Goal: Check status: Check status

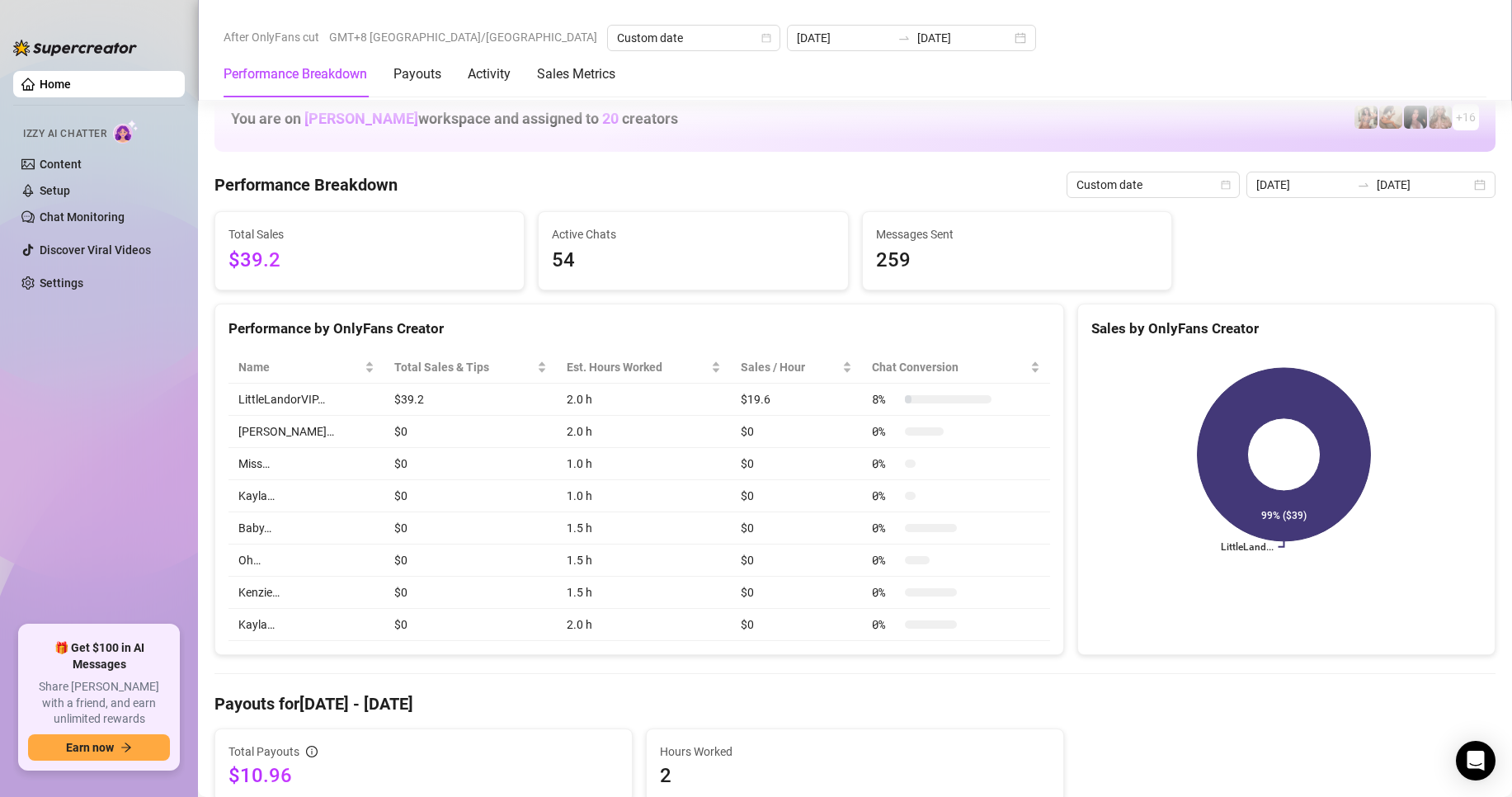
scroll to position [659, 0]
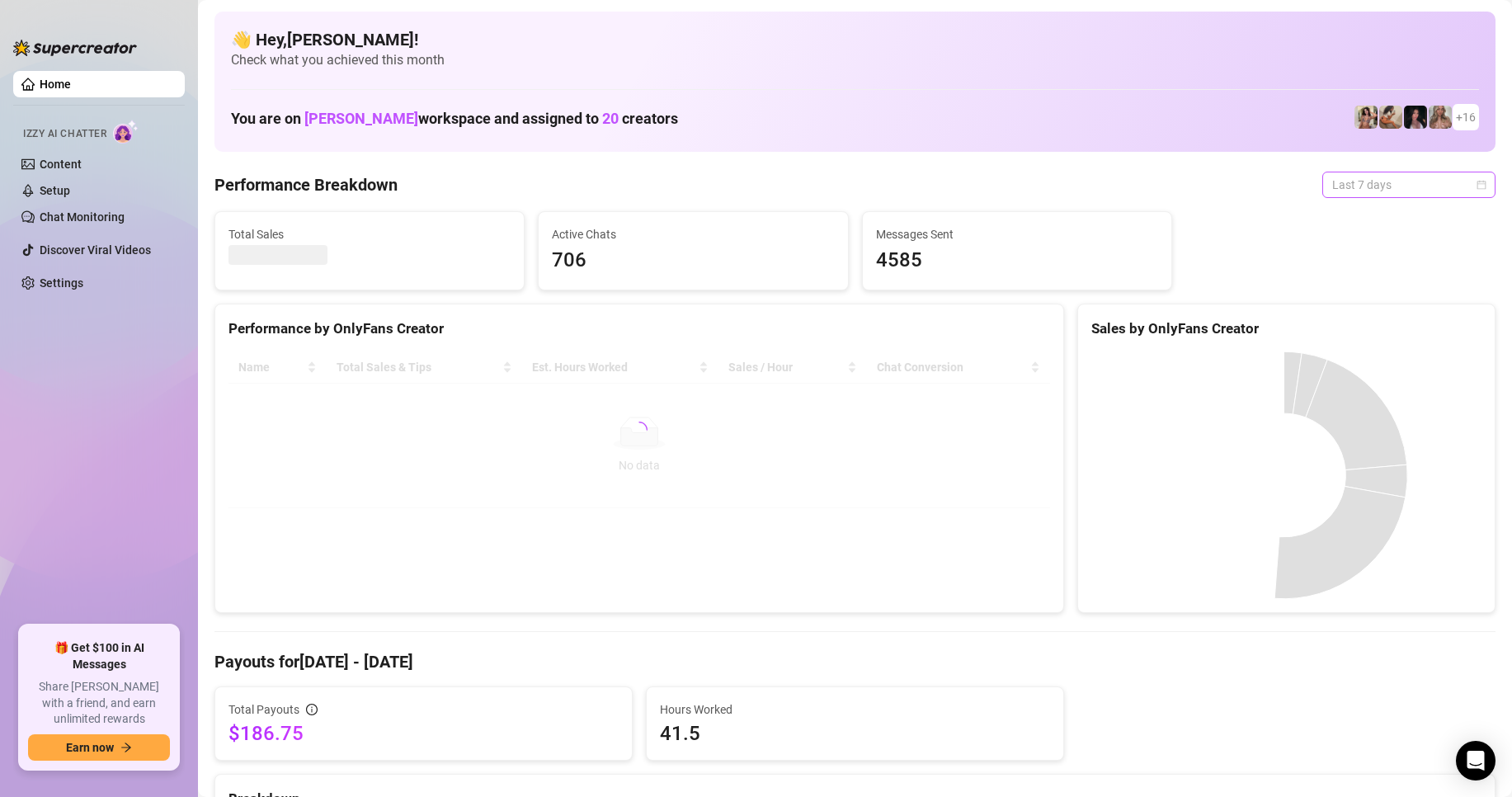
click at [1352, 190] on span "Last 7 days" at bounding box center [1408, 185] width 154 height 24
click at [1346, 328] on div "Custom date" at bounding box center [1395, 323] width 147 height 18
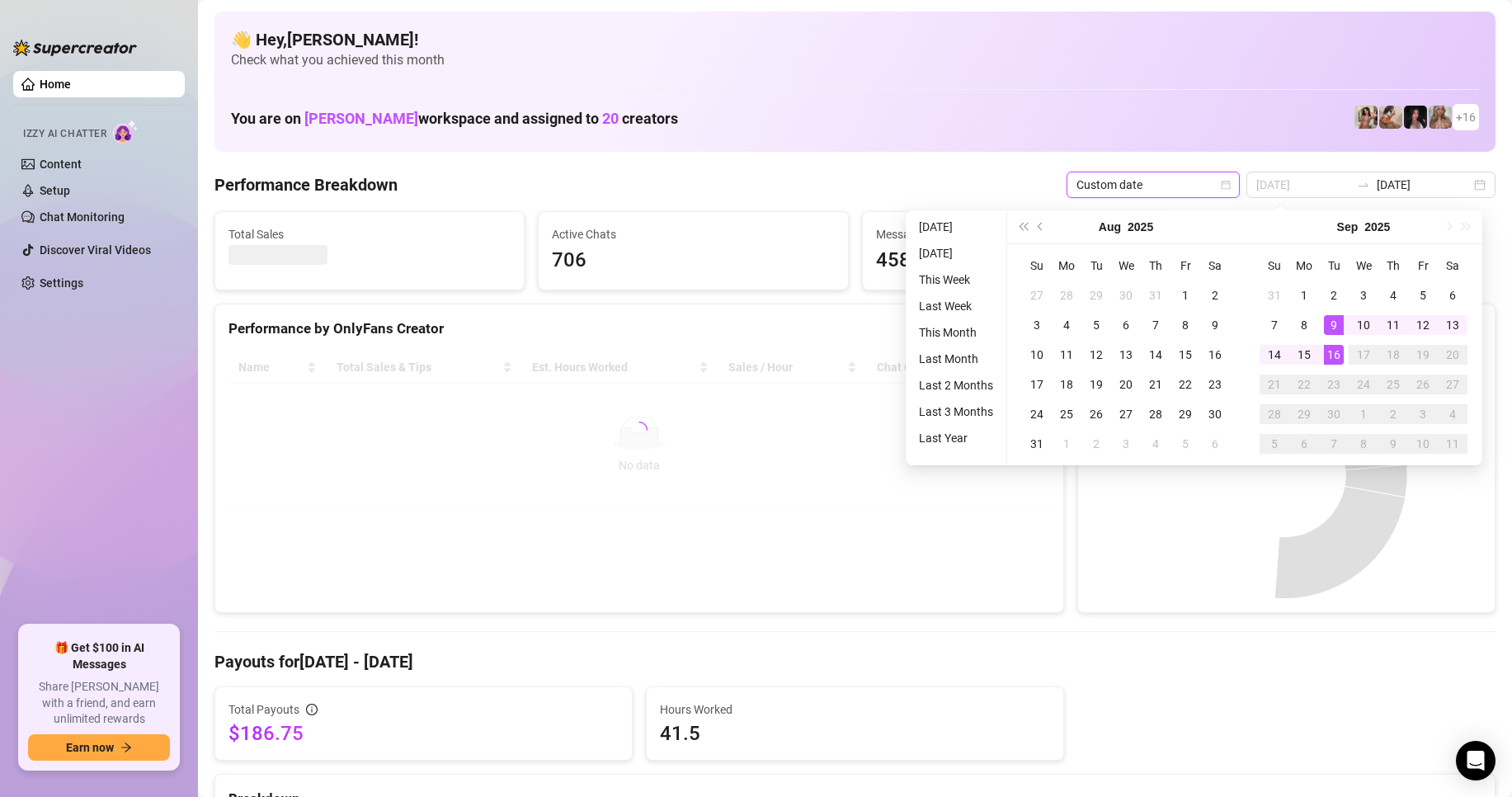
type input "[DATE]"
click at [1330, 353] on div "16" at bounding box center [1333, 354] width 20 height 20
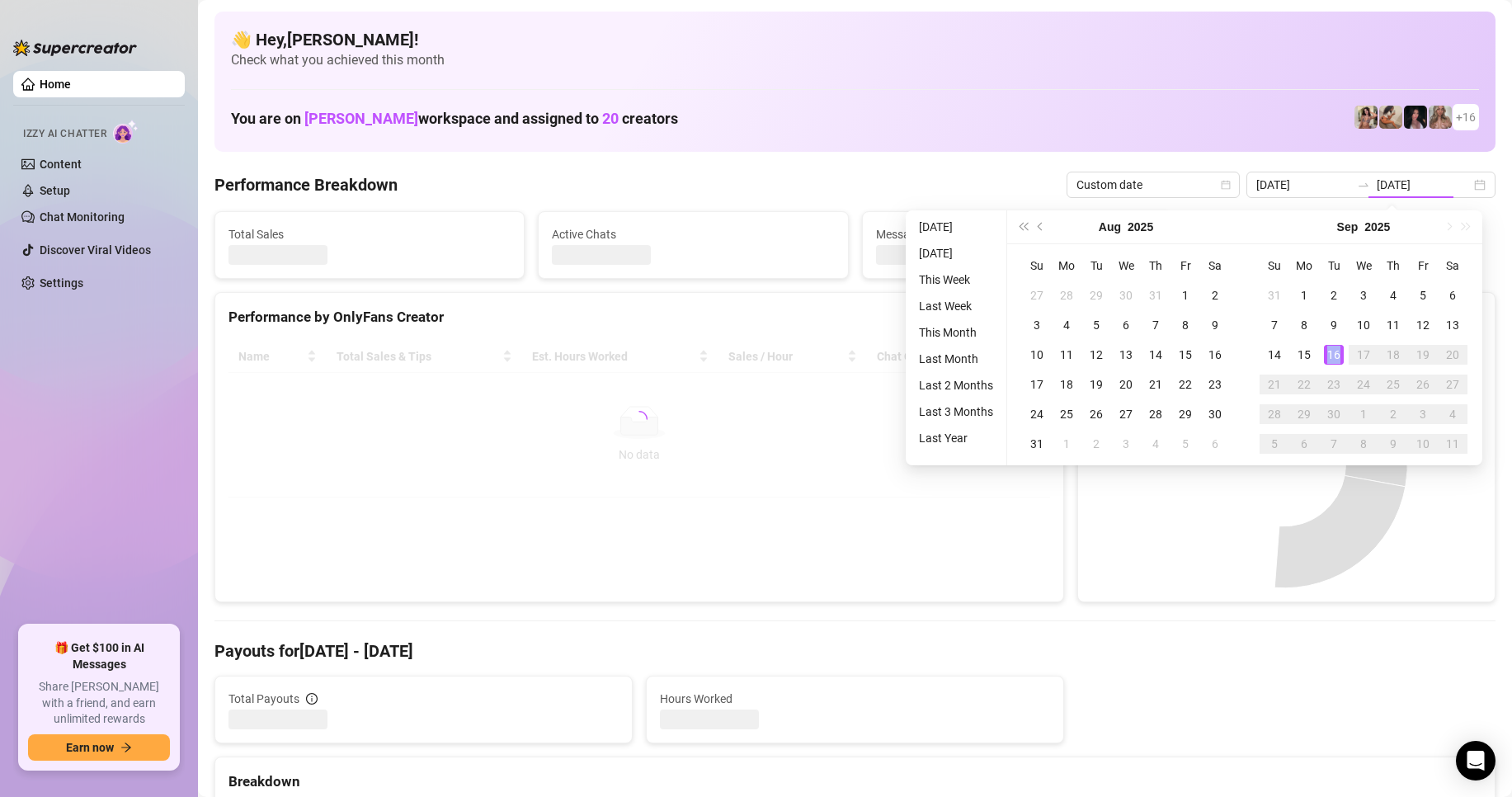
type input "[DATE]"
